Goal: Browse casually: Browse casually

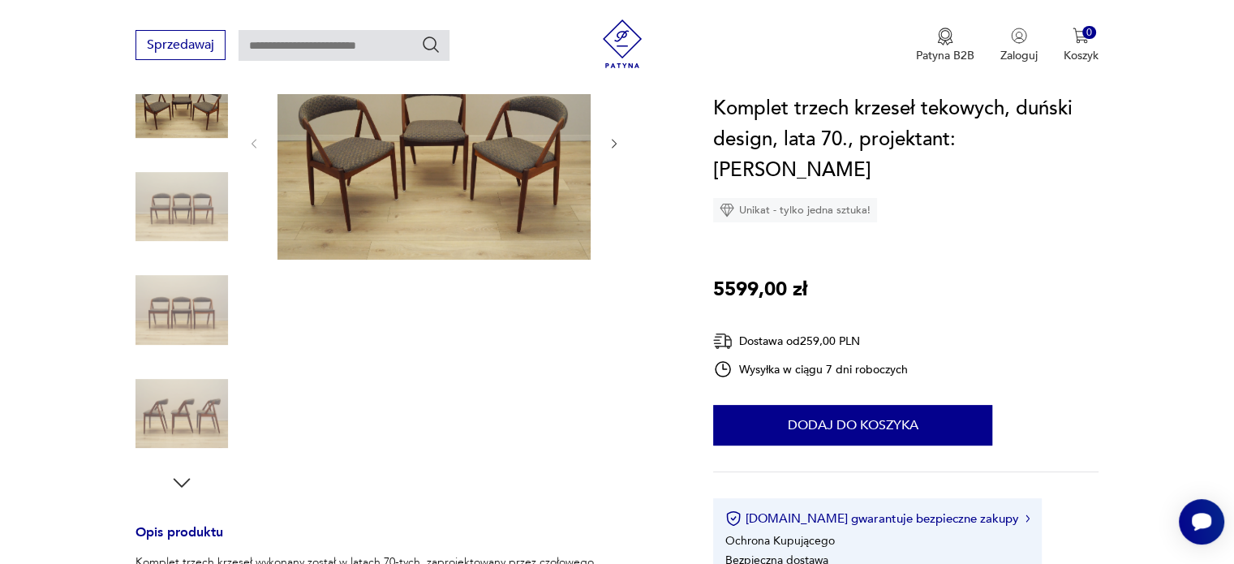
click at [385, 218] on img at bounding box center [434, 141] width 313 height 235
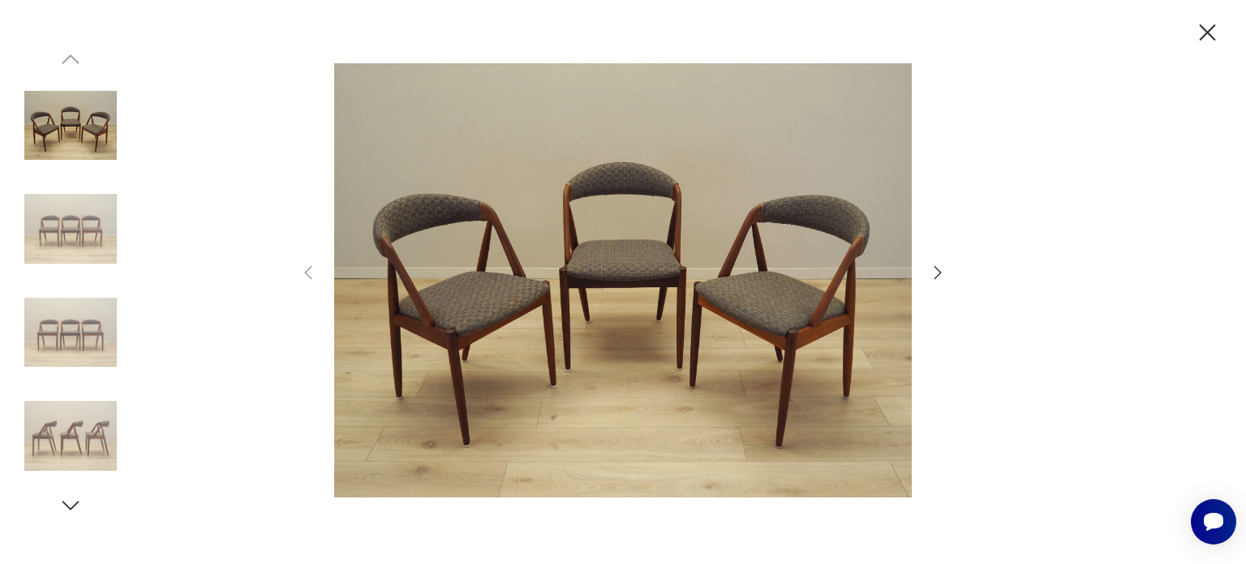
click at [552, 285] on img at bounding box center [623, 280] width 578 height 451
click at [388, 272] on img at bounding box center [623, 280] width 578 height 451
click at [445, 286] on img at bounding box center [623, 280] width 578 height 451
click at [62, 230] on img at bounding box center [70, 229] width 93 height 93
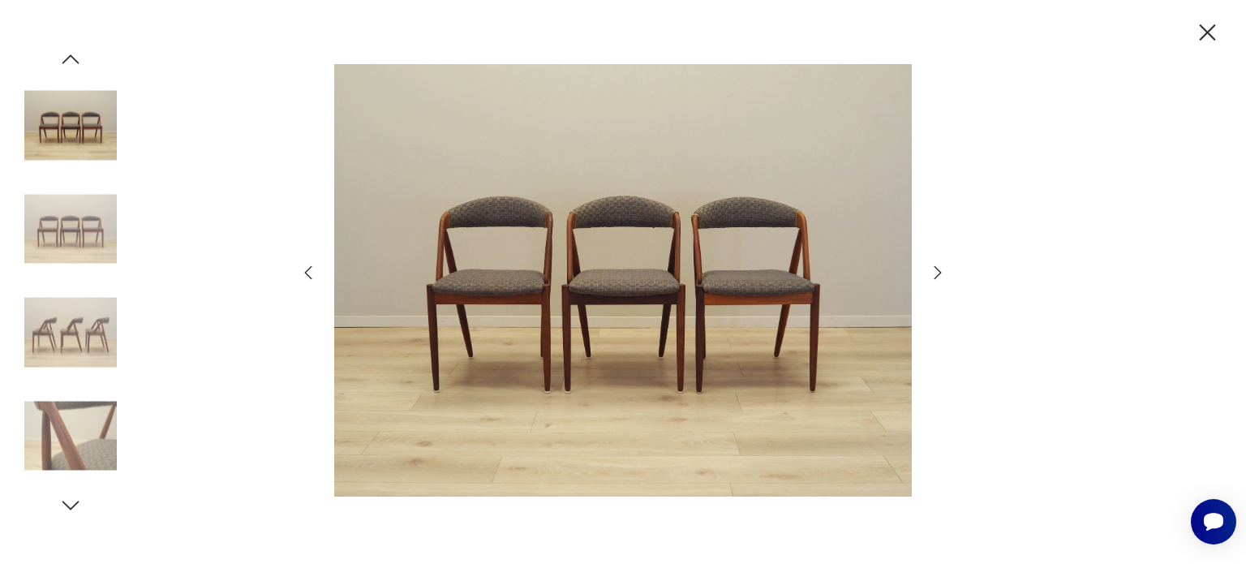
click at [34, 454] on img at bounding box center [70, 436] width 93 height 93
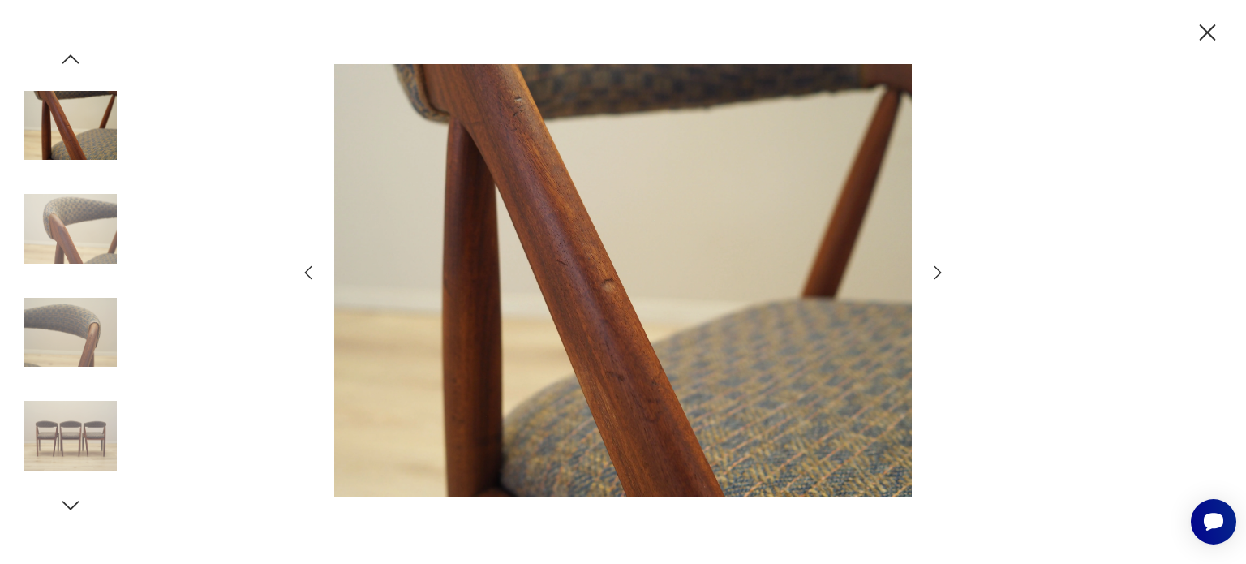
click at [52, 328] on img at bounding box center [70, 332] width 93 height 93
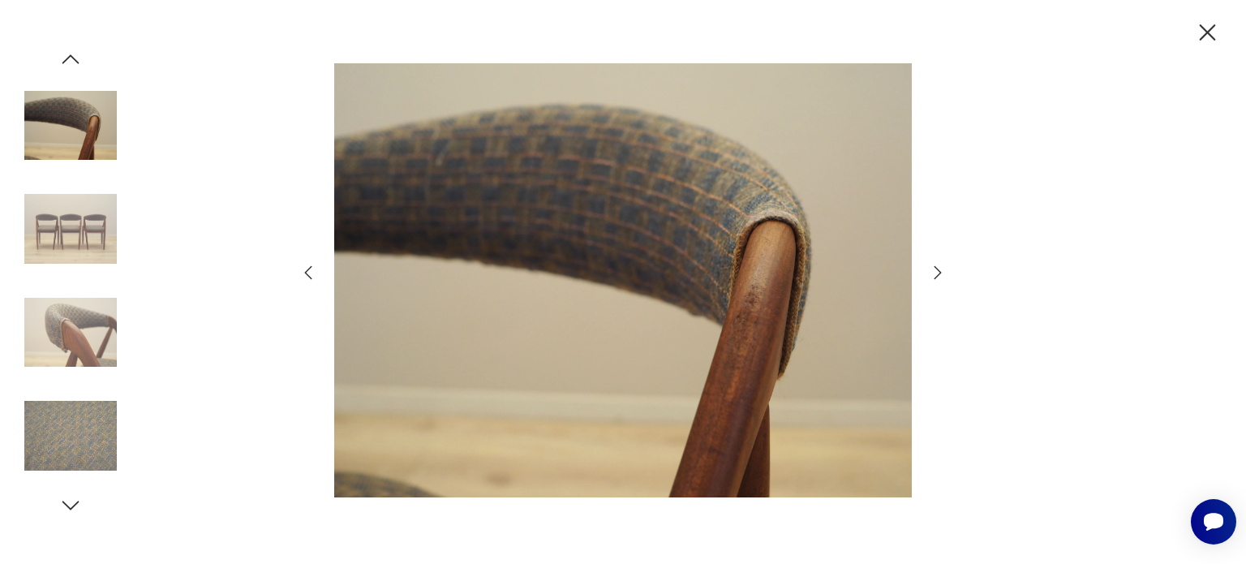
click at [70, 509] on icon "button" at bounding box center [70, 505] width 17 height 9
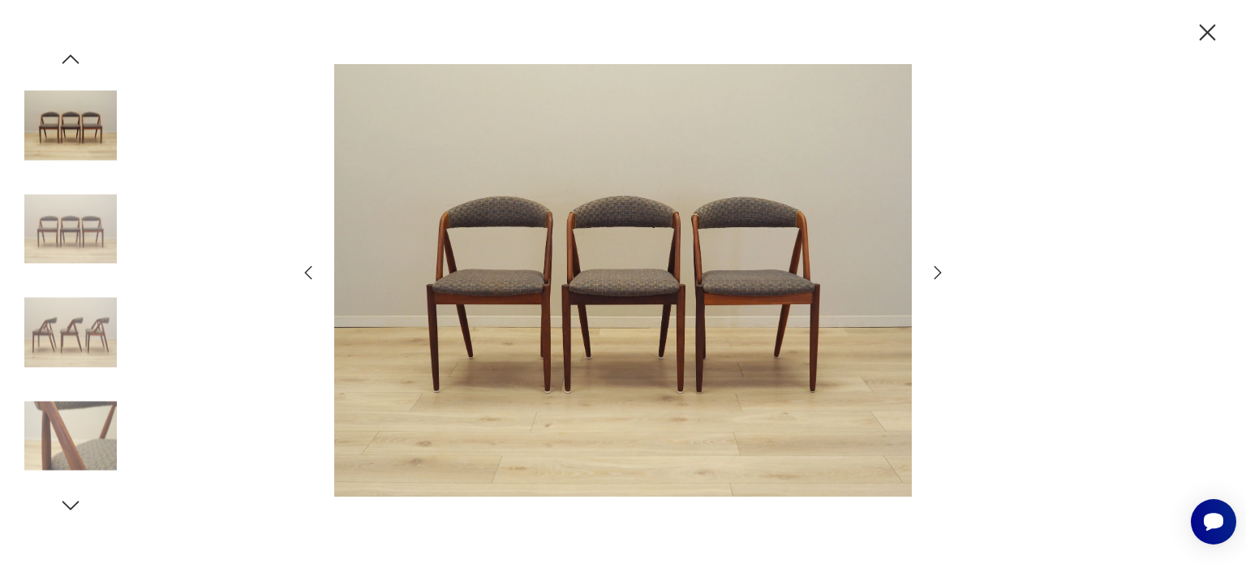
click at [88, 461] on img at bounding box center [70, 436] width 93 height 93
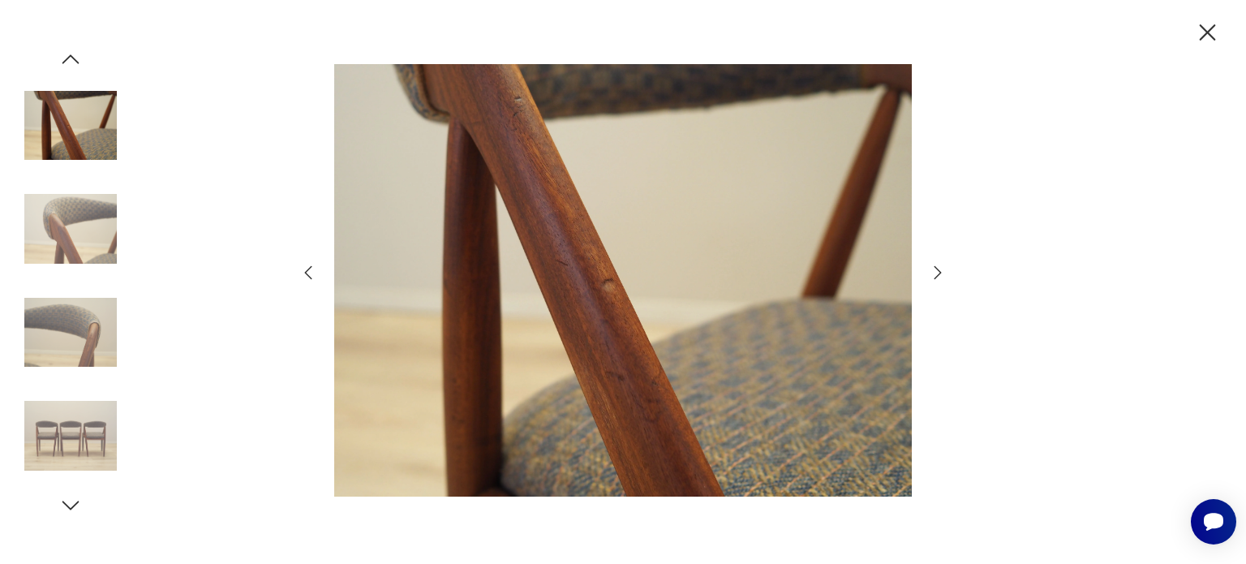
click at [55, 501] on div at bounding box center [70, 282] width 93 height 471
click at [69, 504] on icon "button" at bounding box center [70, 505] width 24 height 24
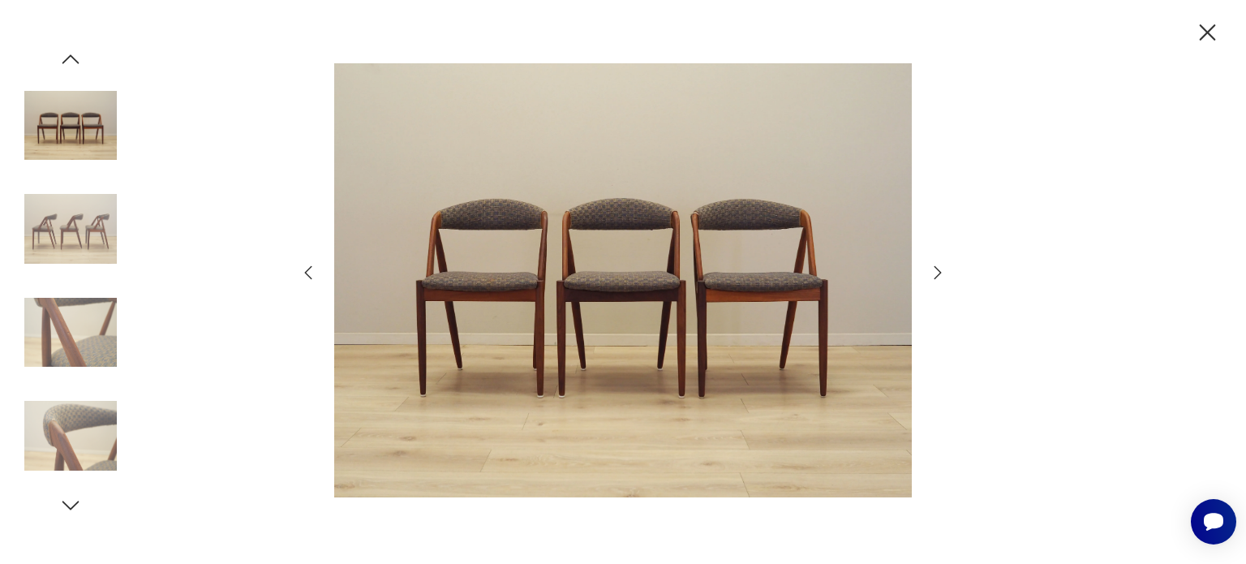
click at [91, 332] on img at bounding box center [70, 332] width 93 height 93
